Goal: Task Accomplishment & Management: Manage account settings

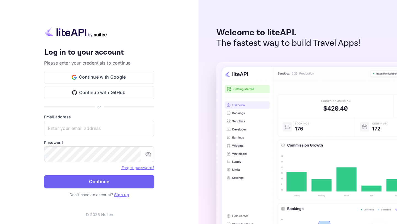
type input "[EMAIL_ADDRESS][DOMAIN_NAME]"
click at [109, 184] on button "Continue" at bounding box center [99, 181] width 110 height 13
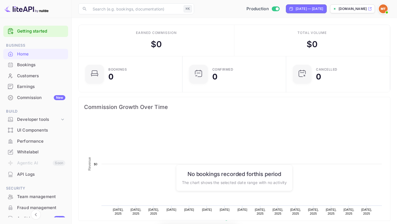
scroll to position [90, 101]
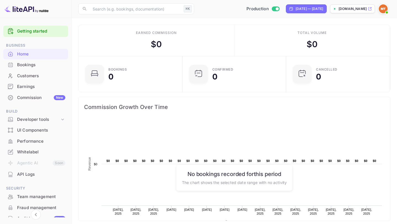
click at [370, 9] on icon at bounding box center [369, 9] width 4 height 4
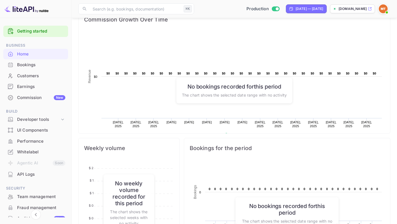
scroll to position [98, 0]
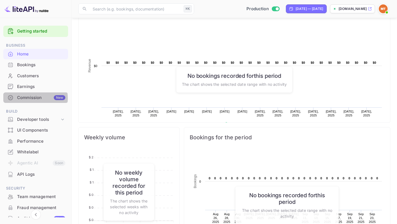
click at [29, 98] on div "Commission New" at bounding box center [41, 97] width 48 height 6
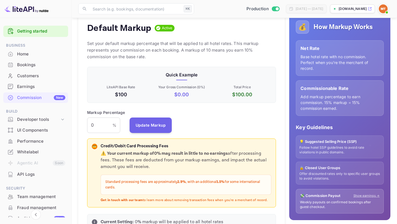
scroll to position [87, 0]
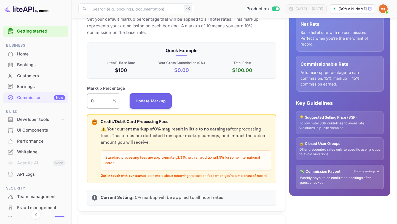
click at [93, 102] on input "0" at bounding box center [99, 100] width 25 height 15
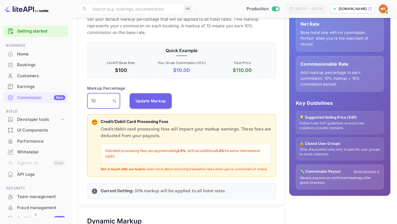
type input "10"
click at [213, 89] on div "Markup Percentage 10 % ​ Update Markup" at bounding box center [181, 96] width 189 height 23
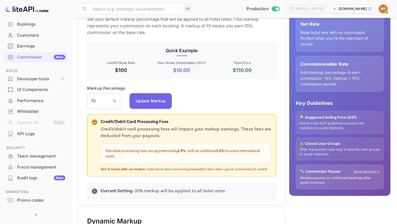
scroll to position [42, 0]
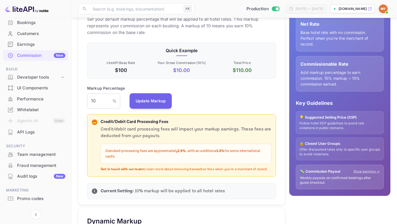
click at [35, 110] on div "Whitelabel" at bounding box center [41, 110] width 48 height 6
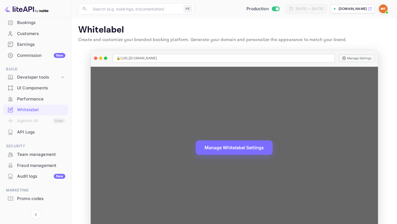
click at [351, 62] on div "🔒 [URL][DOMAIN_NAME] Manage Settings" at bounding box center [234, 58] width 287 height 17
click at [351, 59] on button "Manage Settings" at bounding box center [357, 58] width 36 height 8
